Goal: Task Accomplishment & Management: Use online tool/utility

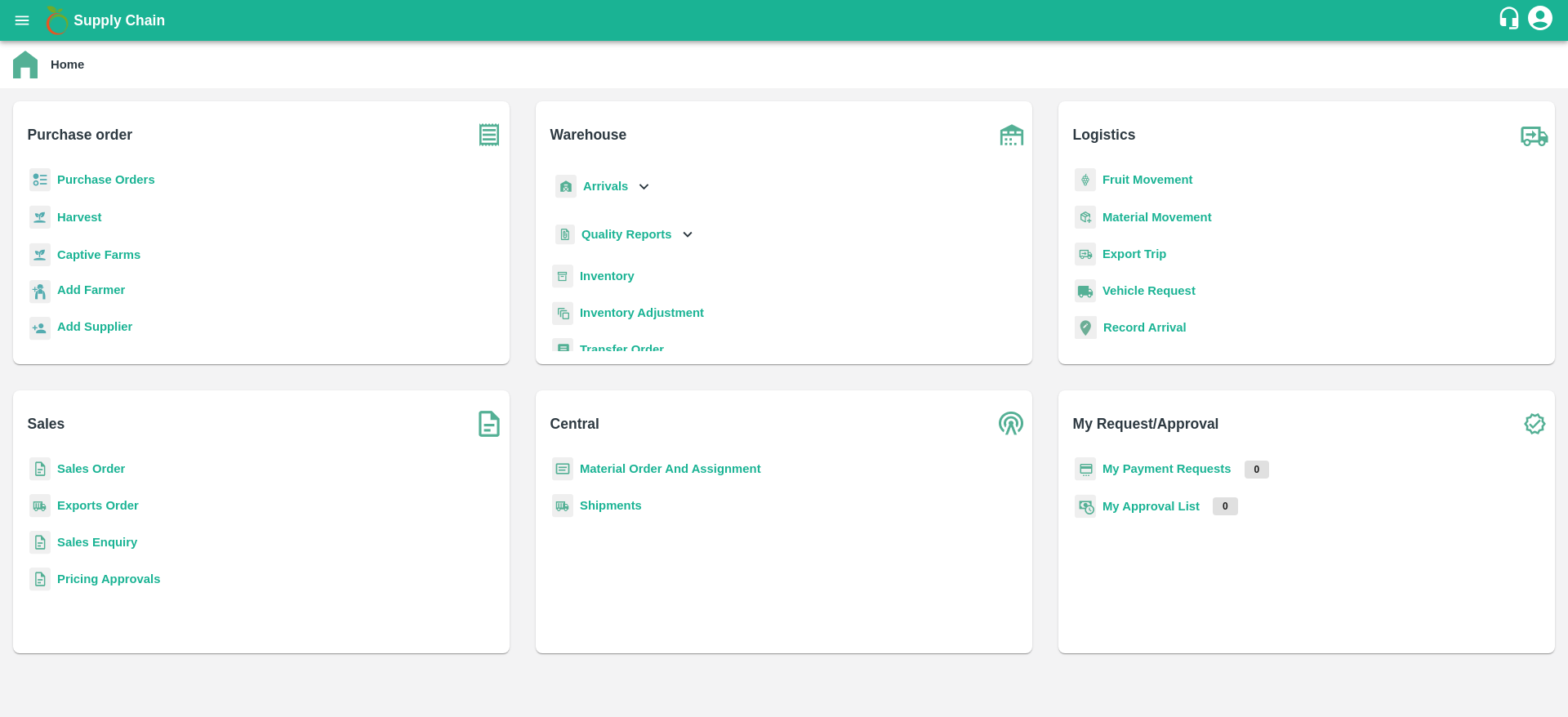
click at [597, 276] on b "Inventory" at bounding box center [607, 276] width 55 height 13
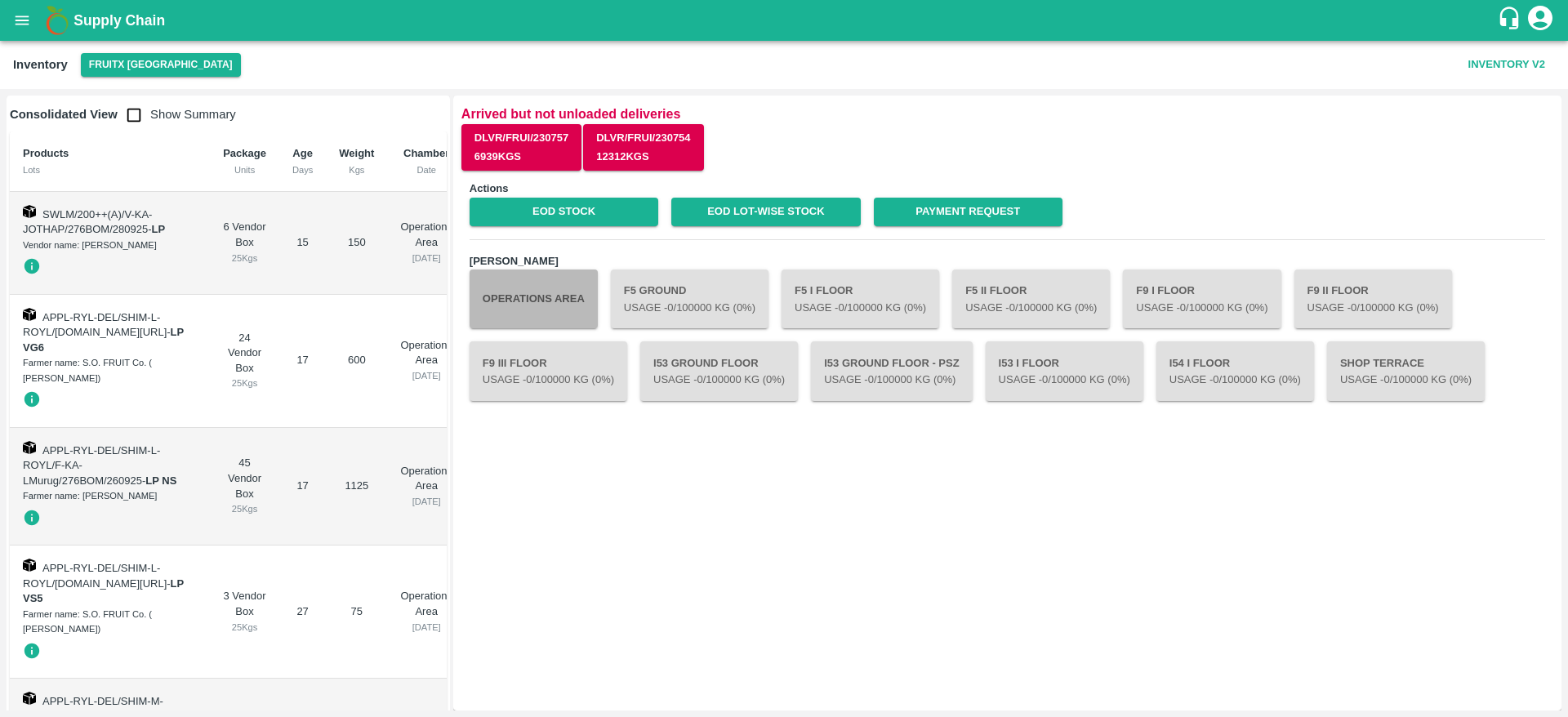
click at [548, 291] on button "Operations Area" at bounding box center [533, 299] width 128 height 59
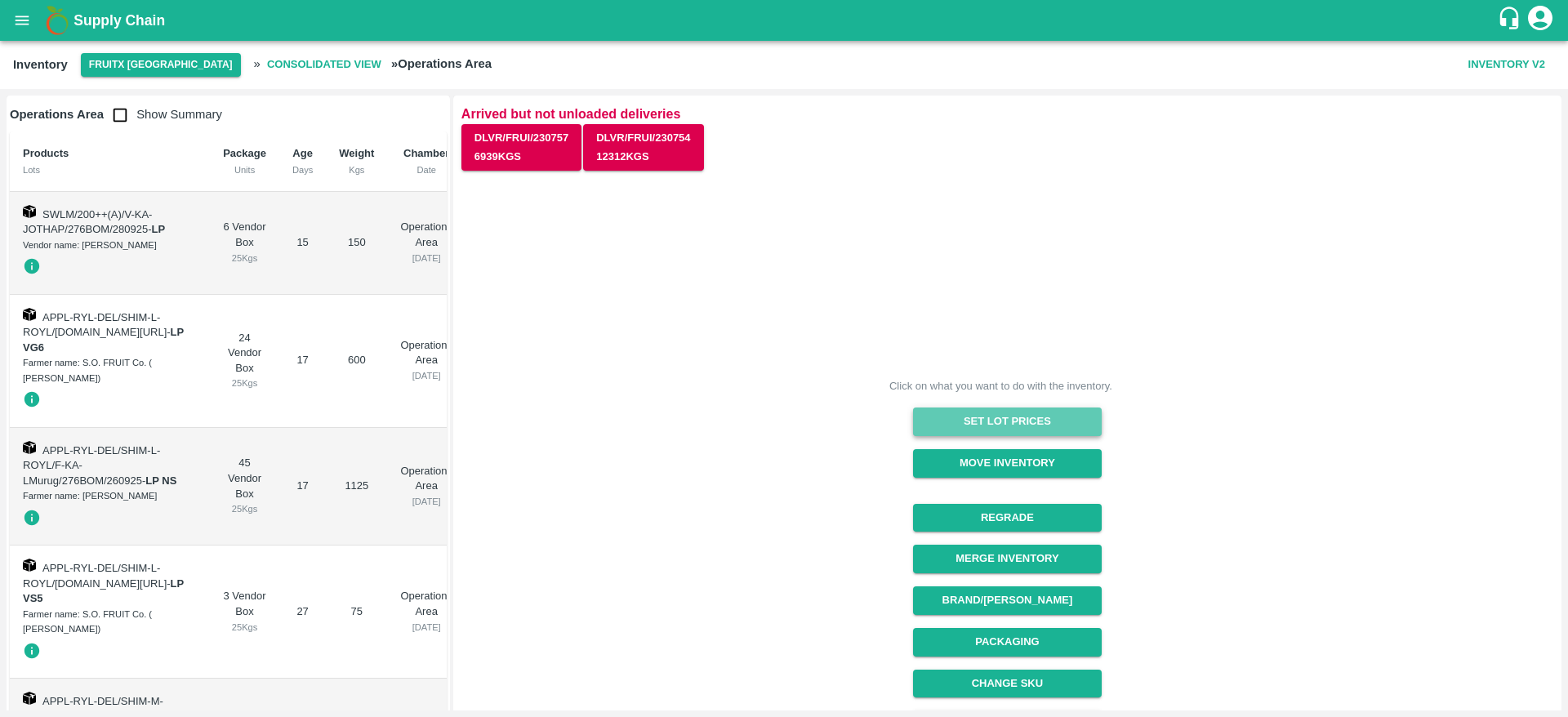
click at [1038, 422] on button "Set Lot Prices" at bounding box center [1007, 422] width 189 height 29
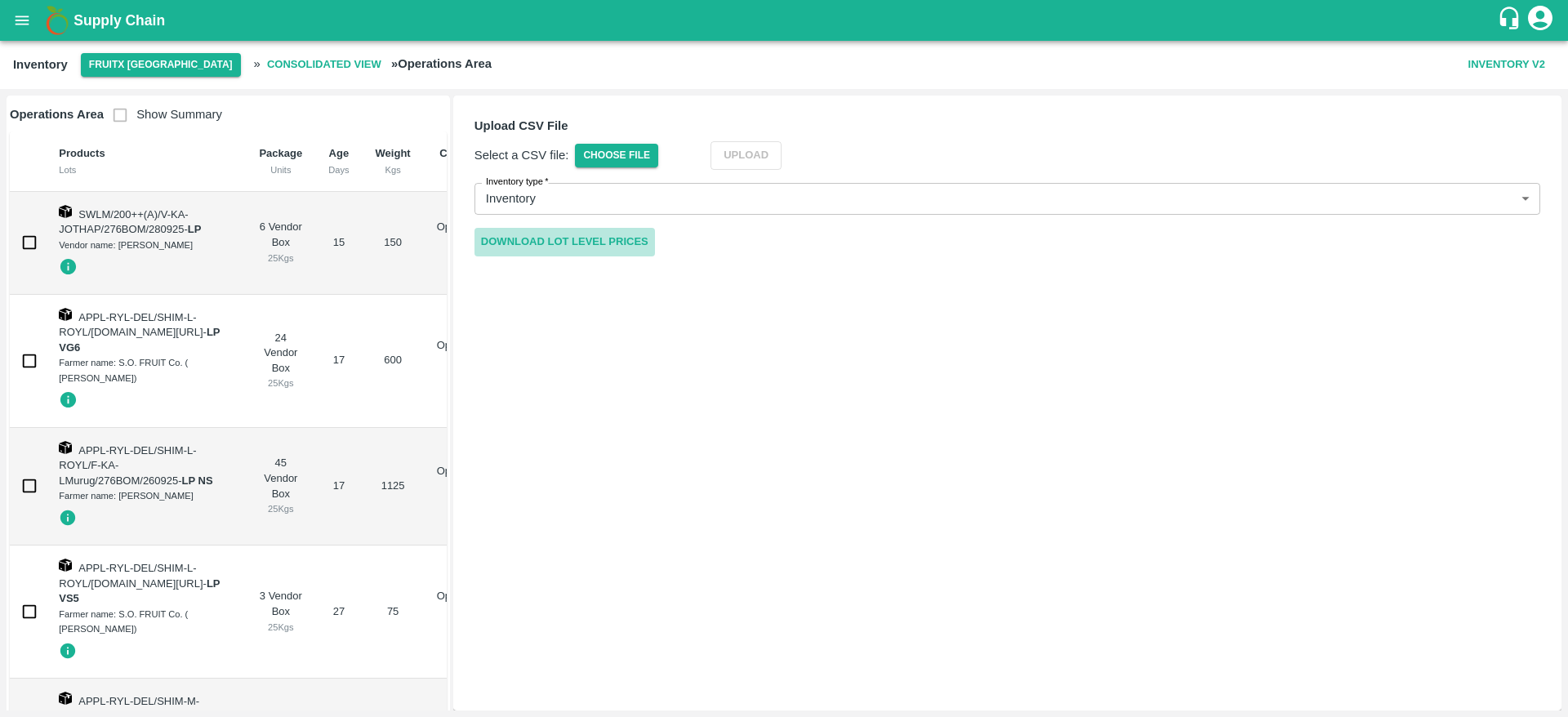
click at [510, 235] on link "Download Lot Level Prices" at bounding box center [565, 242] width 181 height 29
click at [618, 146] on span "Choose File" at bounding box center [617, 155] width 83 height 23
click at [0, 0] on input "Choose File" at bounding box center [0, 0] width 0 height 0
click at [763, 155] on button "Upload" at bounding box center [771, 155] width 71 height 29
